Goal: Transaction & Acquisition: Purchase product/service

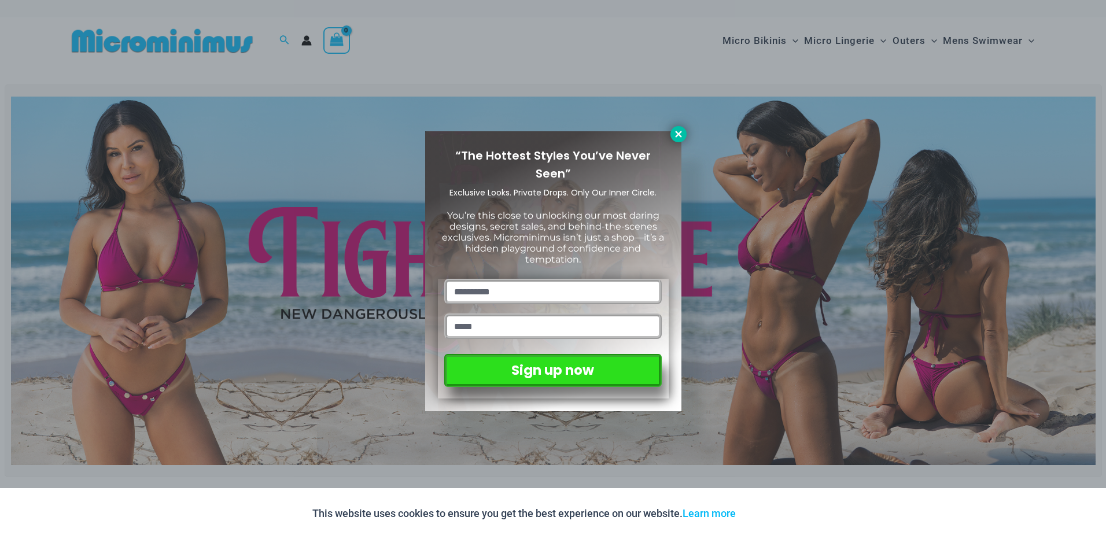
click at [676, 130] on icon at bounding box center [678, 134] width 10 height 10
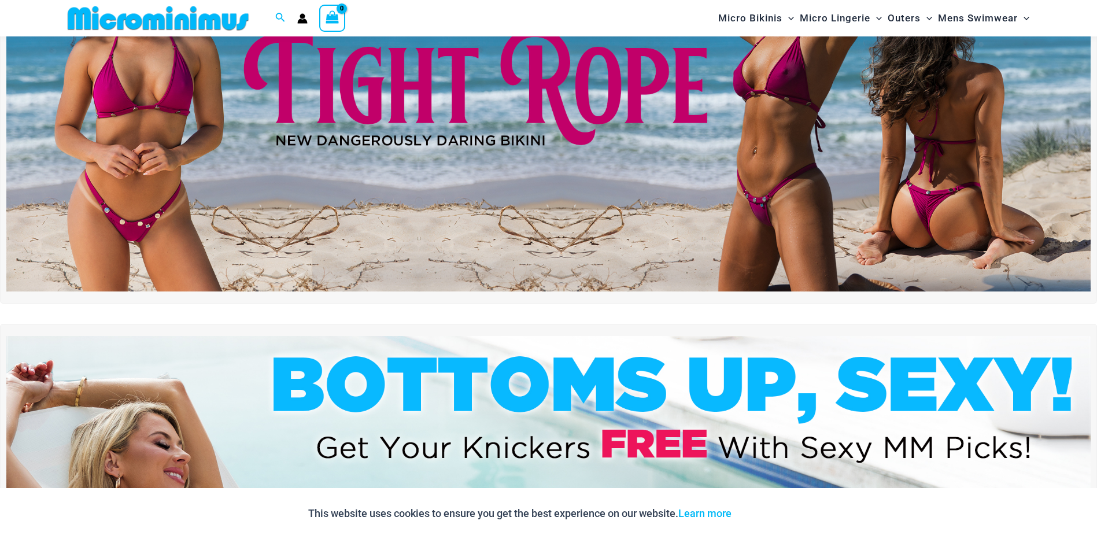
scroll to position [221, 0]
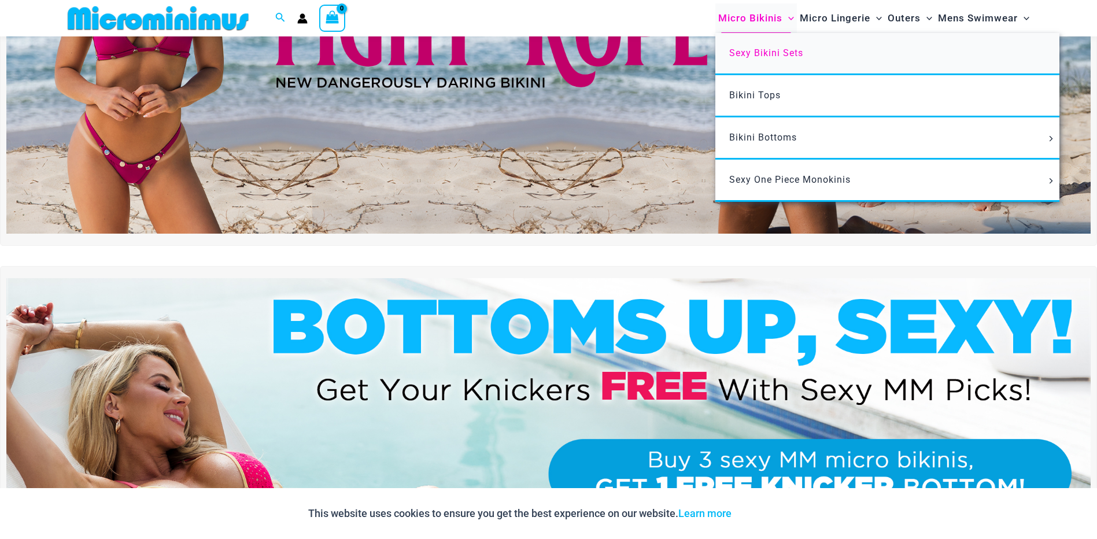
click at [760, 55] on span "Sexy Bikini Sets" at bounding box center [766, 52] width 74 height 11
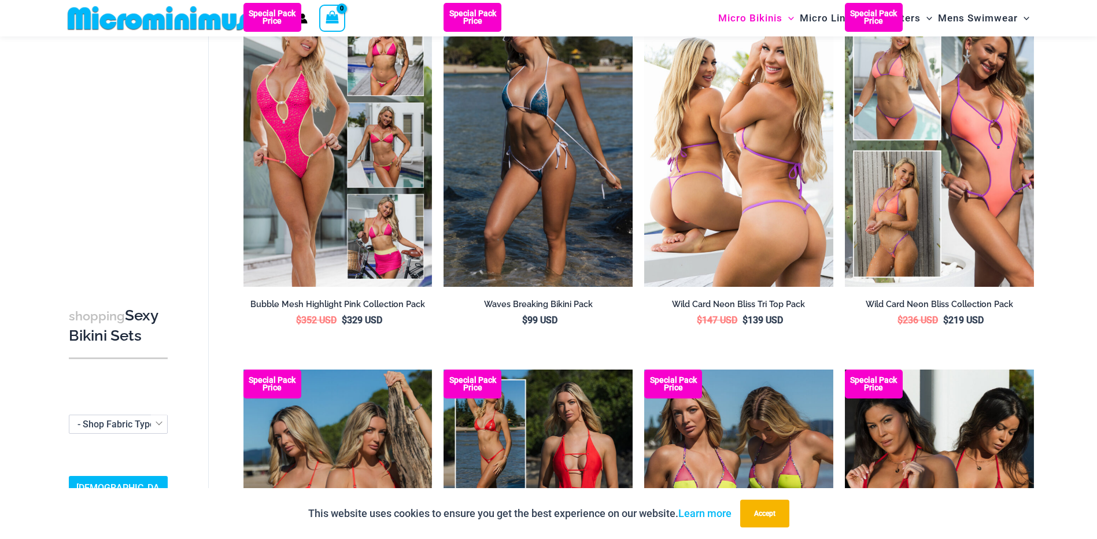
scroll to position [568, 0]
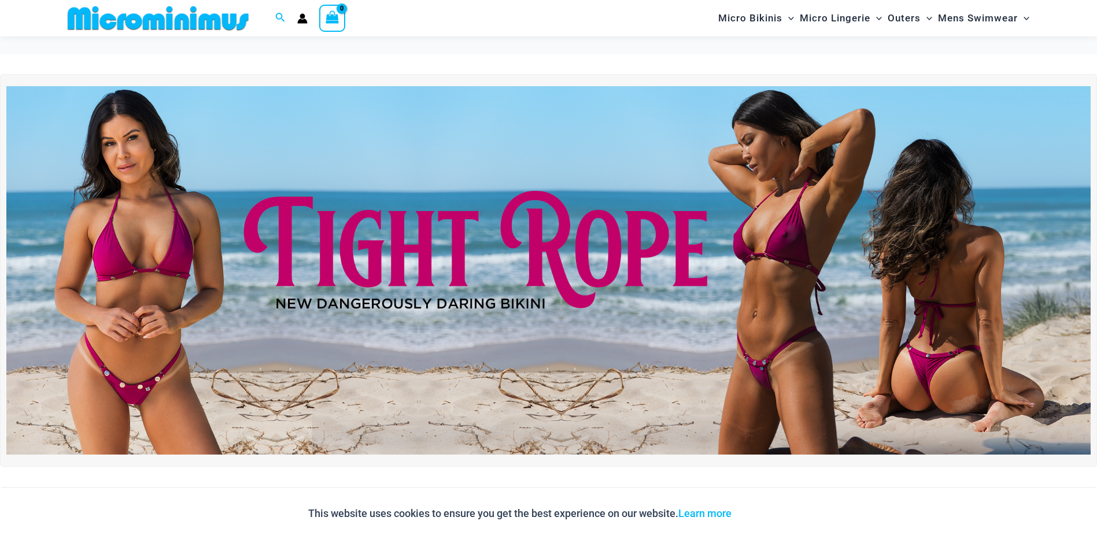
scroll to position [221, 0]
